Goal: Book appointment/travel/reservation

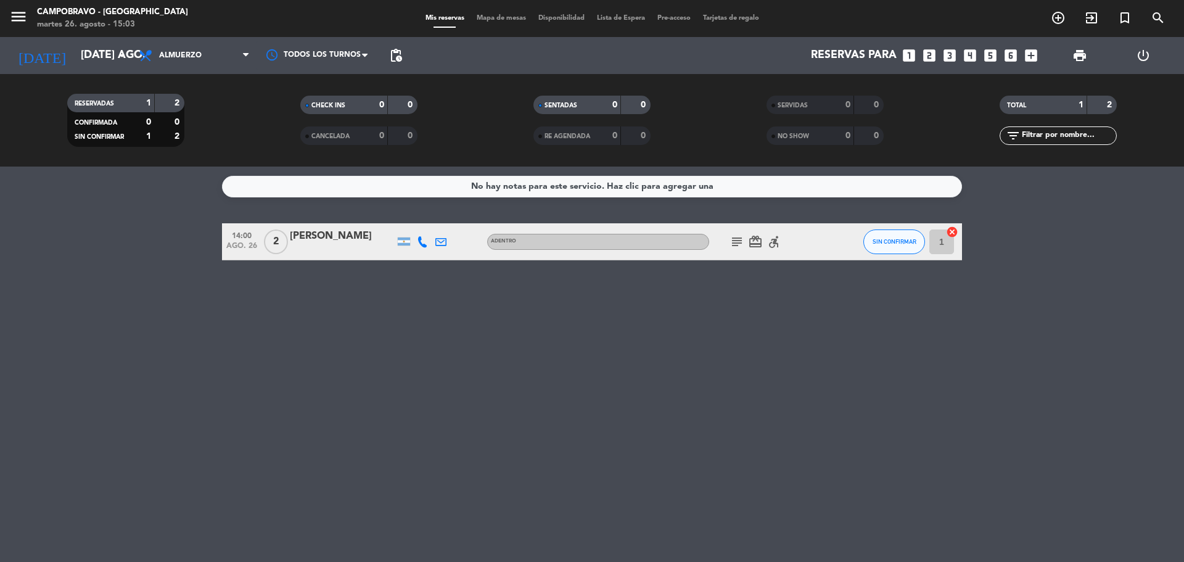
click at [927, 62] on icon "looks_two" at bounding box center [929, 55] width 16 height 16
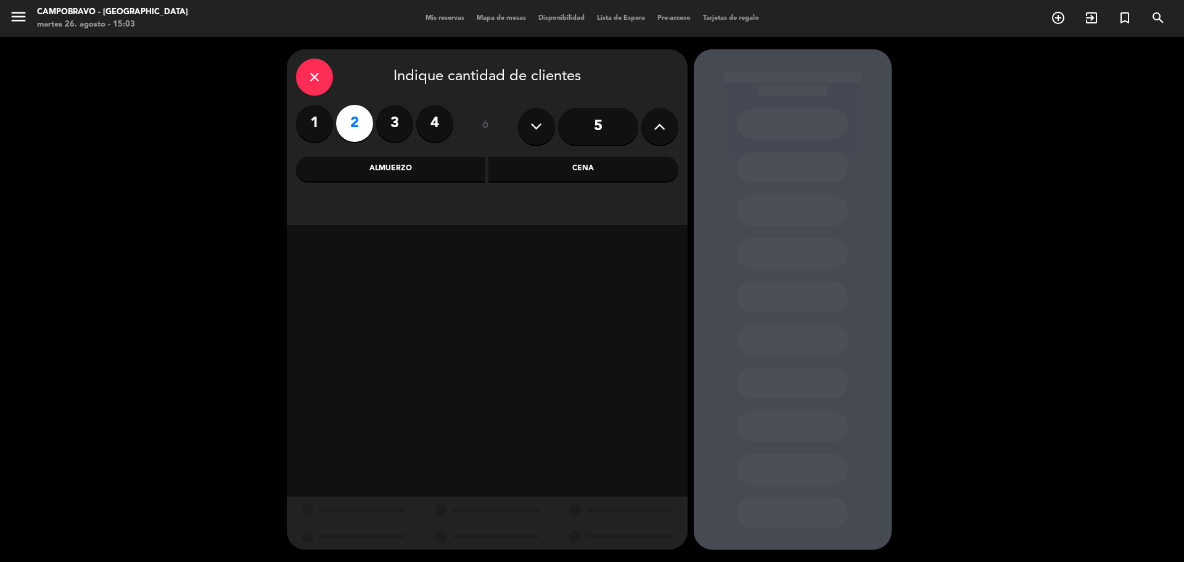
click at [516, 173] on div "Cena" at bounding box center [583, 169] width 190 height 25
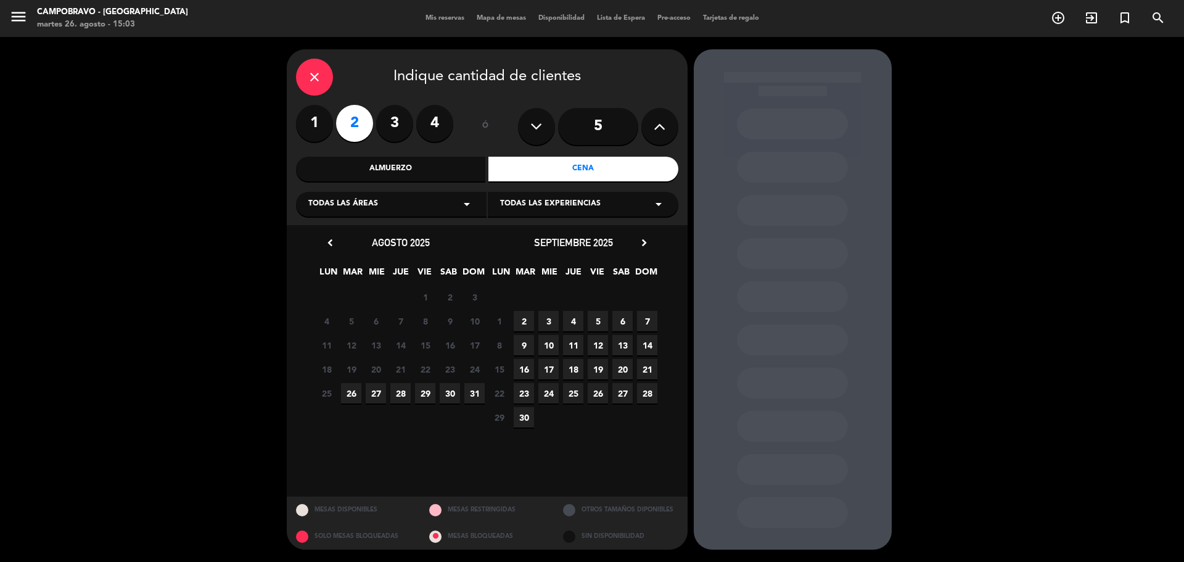
click at [405, 394] on span "28" at bounding box center [400, 393] width 20 height 20
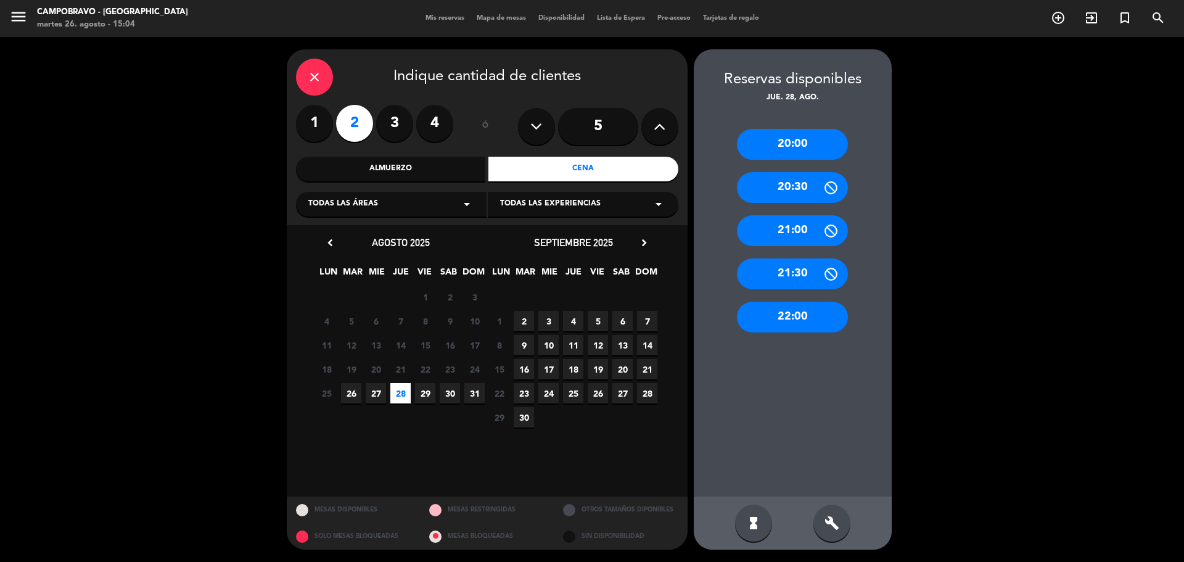
click at [413, 168] on div "Almuerzo" at bounding box center [391, 169] width 190 height 25
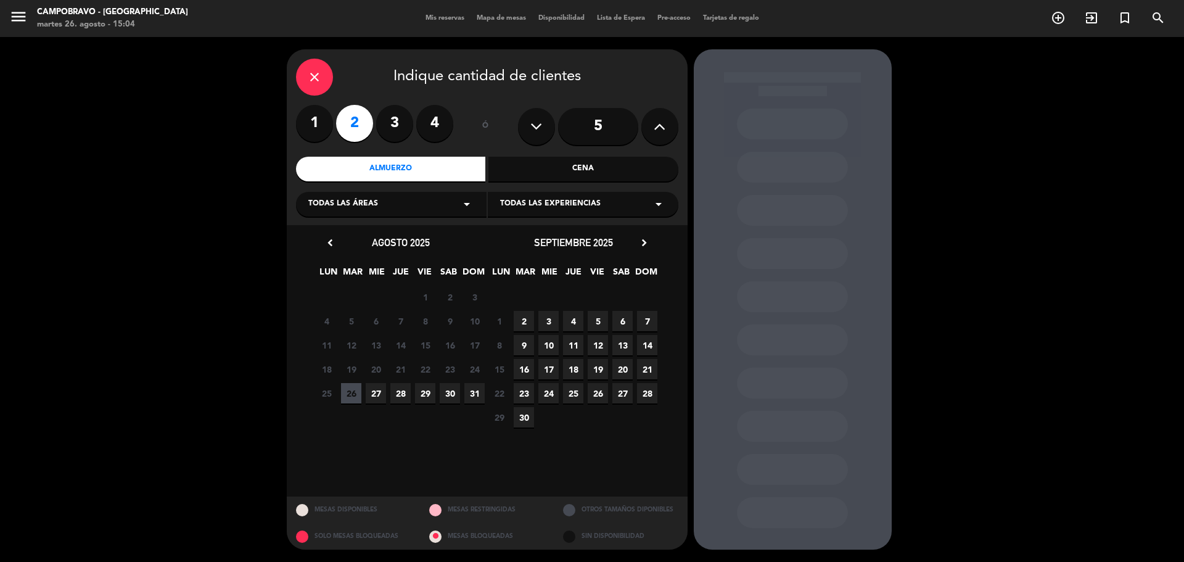
click at [401, 392] on span "28" at bounding box center [400, 393] width 20 height 20
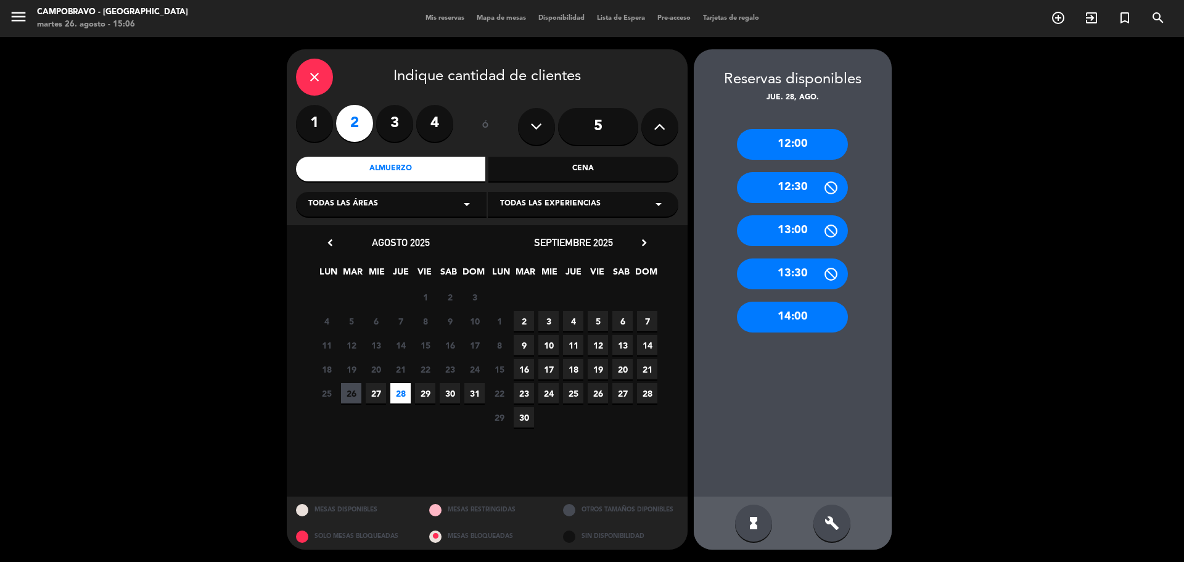
click at [303, 73] on div "close" at bounding box center [314, 77] width 37 height 37
